Goal: Task Accomplishment & Management: Use online tool/utility

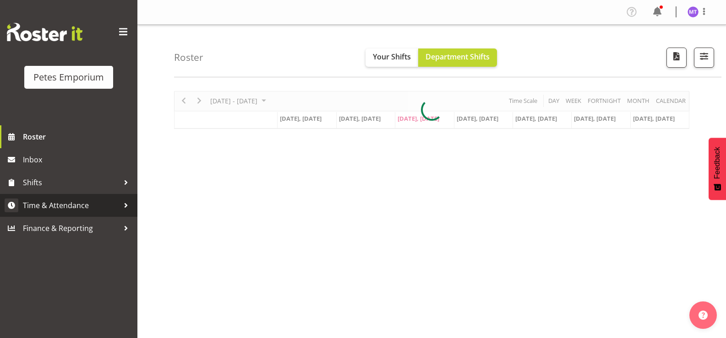
click at [97, 202] on span "Time & Attendance" at bounding box center [71, 206] width 96 height 14
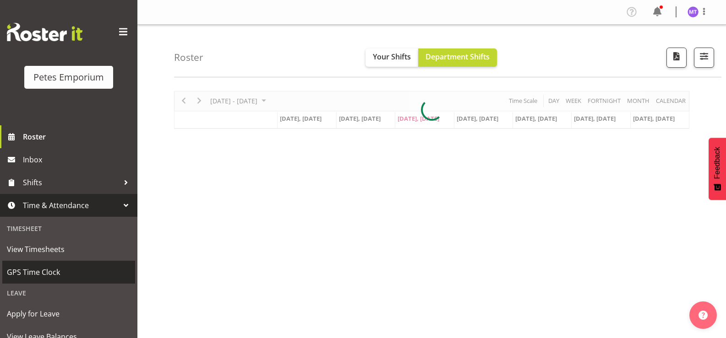
click at [64, 272] on span "GPS Time Clock" at bounding box center [69, 273] width 124 height 14
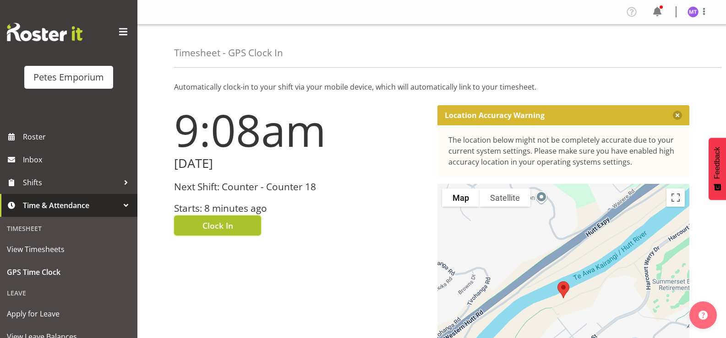
click at [234, 221] on button "Clock In" at bounding box center [217, 226] width 87 height 20
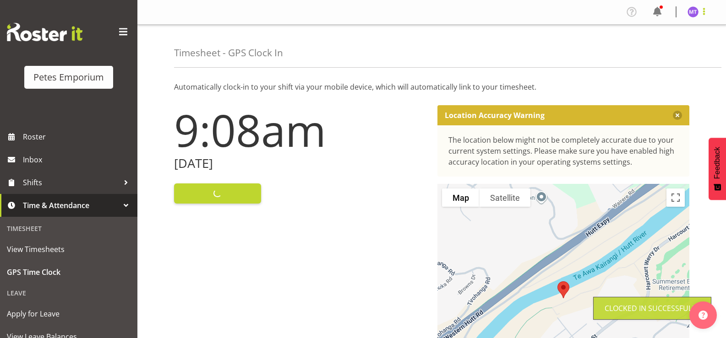
click at [706, 13] on span at bounding box center [703, 11] width 11 height 11
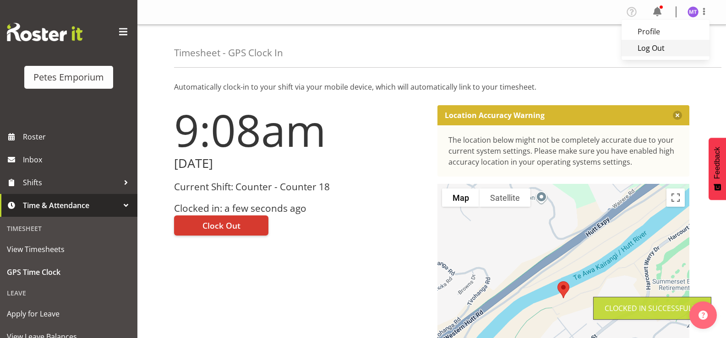
click at [669, 49] on link "Log Out" at bounding box center [665, 48] width 88 height 16
